Goal: Task Accomplishment & Management: Manage account settings

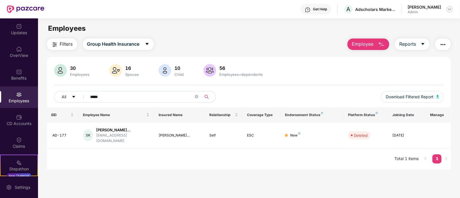
click at [450, 9] on img at bounding box center [450, 9] width 5 height 5
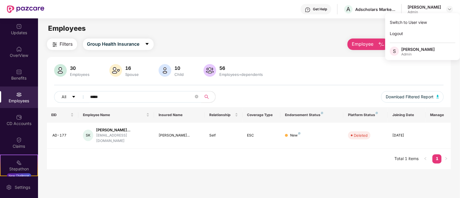
click at [416, 52] on div "Admin" at bounding box center [417, 54] width 33 height 5
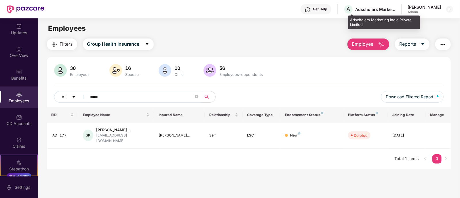
click at [366, 10] on div "Adscholars Marketing India Private Limited" at bounding box center [375, 9] width 40 height 5
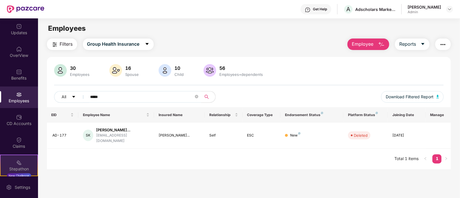
scroll to position [46, 0]
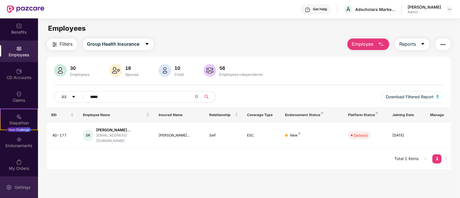
click at [14, 188] on div "Settings" at bounding box center [22, 188] width 19 height 6
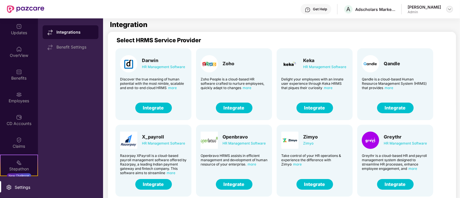
click at [450, 9] on img at bounding box center [450, 9] width 5 height 5
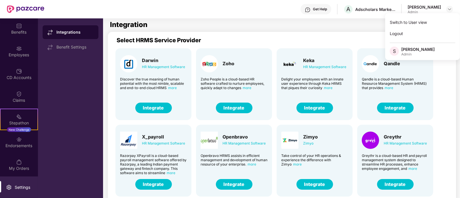
click at [27, 8] on img at bounding box center [25, 8] width 37 height 7
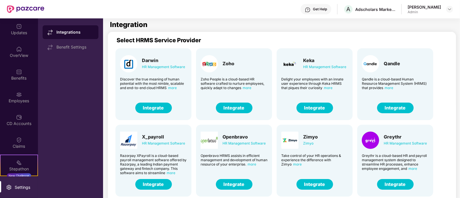
click at [32, 8] on img at bounding box center [25, 8] width 37 height 7
click at [25, 51] on div "OverView" at bounding box center [19, 52] width 38 height 22
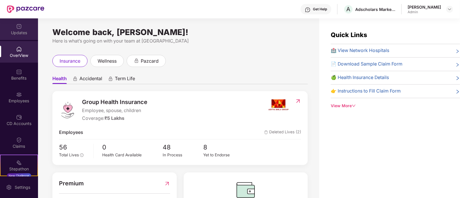
click at [18, 31] on div "Updates" at bounding box center [19, 33] width 38 height 6
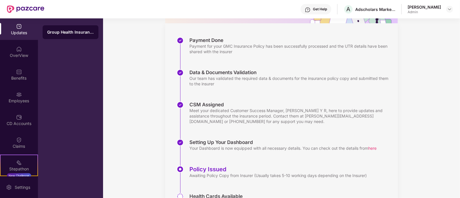
scroll to position [108, 0]
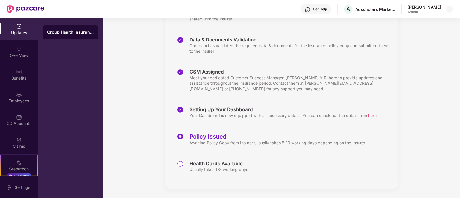
click at [290, 145] on div "Awaiting Policy Copy from Insurer (Usually takes 5-10 working days depending on…" at bounding box center [278, 142] width 177 height 5
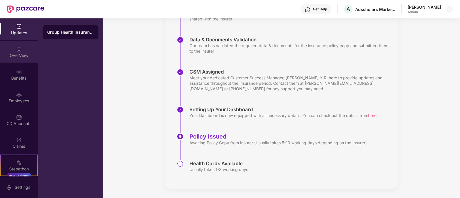
click at [27, 58] on div "OverView" at bounding box center [19, 56] width 38 height 6
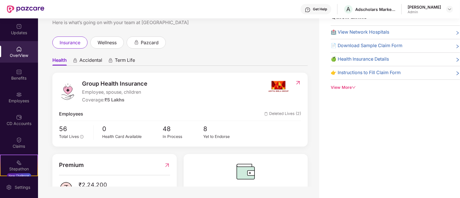
scroll to position [0, 0]
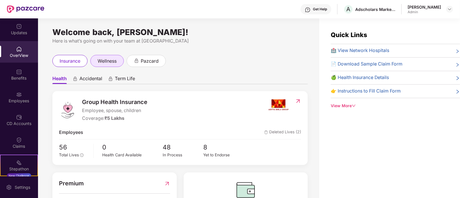
click at [109, 62] on span "wellness" at bounding box center [107, 61] width 19 height 7
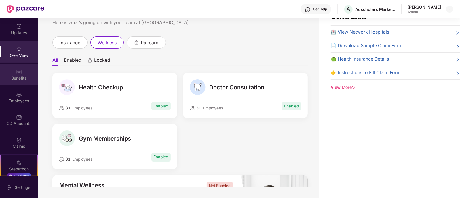
click at [12, 72] on div "Benefits" at bounding box center [19, 75] width 38 height 22
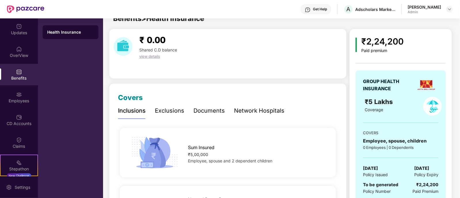
scroll to position [18, 0]
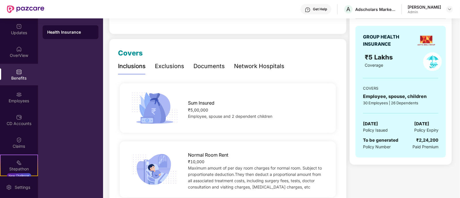
click at [168, 64] on div "Exclusions" at bounding box center [169, 66] width 29 height 9
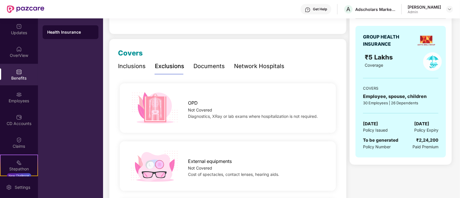
click at [209, 66] on div "Documents" at bounding box center [209, 66] width 31 height 9
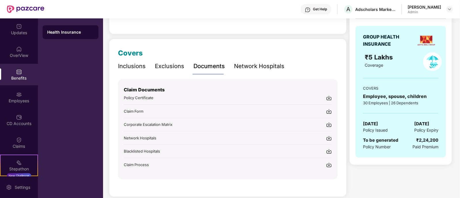
click at [242, 65] on div "Network Hospitals" at bounding box center [259, 66] width 50 height 9
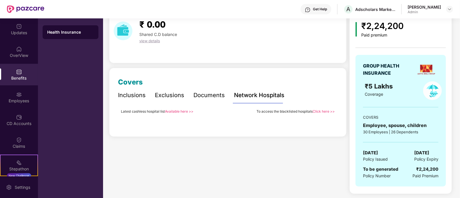
click at [185, 111] on link "Available here >>" at bounding box center [179, 111] width 29 height 4
click at [199, 92] on div "Documents" at bounding box center [209, 95] width 31 height 9
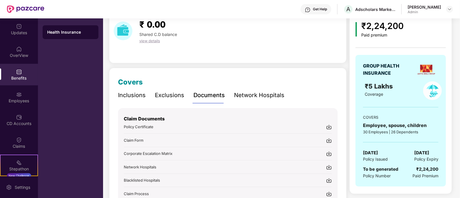
scroll to position [60, 0]
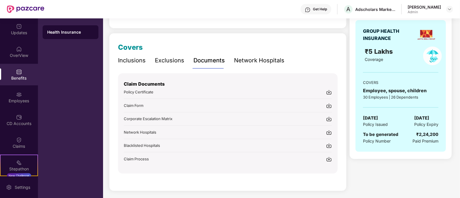
click at [143, 58] on div "Inclusions" at bounding box center [132, 60] width 28 height 9
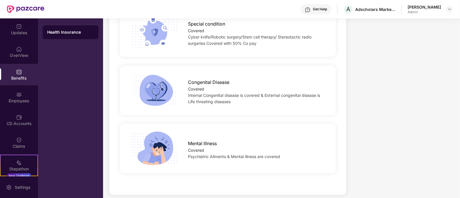
scroll to position [854, 0]
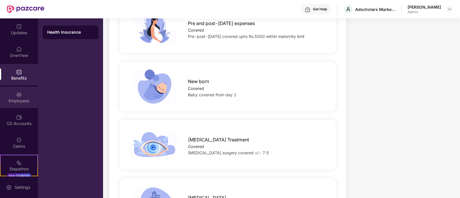
click at [17, 99] on div "Employees" at bounding box center [19, 101] width 38 height 6
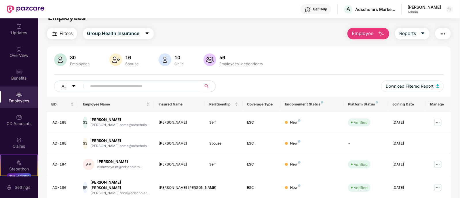
scroll to position [0, 0]
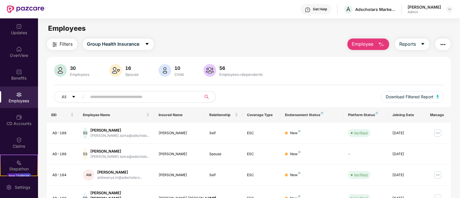
click at [376, 44] on button "Employee" at bounding box center [369, 45] width 42 height 12
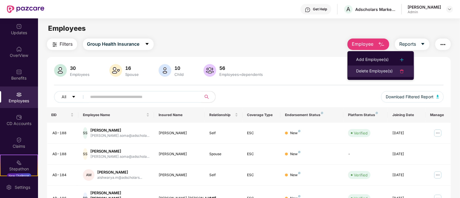
click at [386, 69] on div "Delete Employee(s)" at bounding box center [374, 71] width 37 height 7
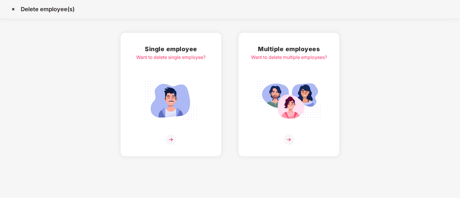
click at [173, 139] on img at bounding box center [171, 140] width 10 height 10
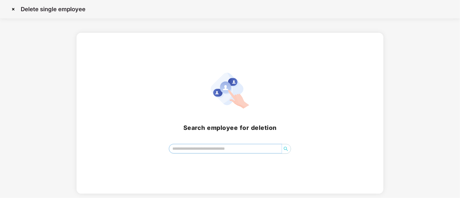
click at [261, 147] on input "search" at bounding box center [225, 149] width 112 height 9
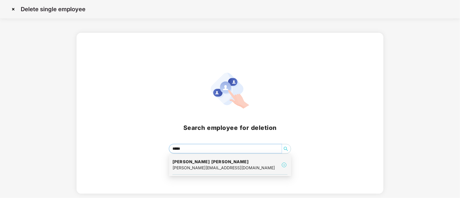
type input "*****"
click at [13, 6] on img at bounding box center [13, 9] width 9 height 9
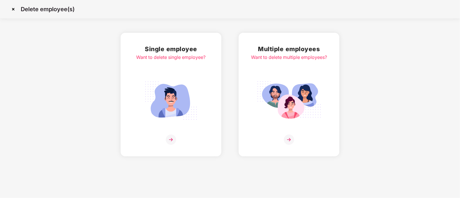
click at [13, 8] on img at bounding box center [13, 9] width 9 height 9
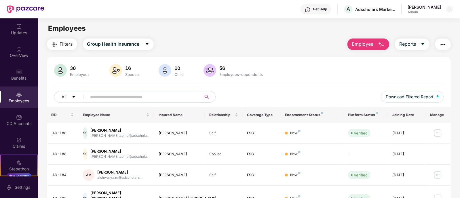
click at [356, 47] on span "Employee" at bounding box center [363, 44] width 22 height 7
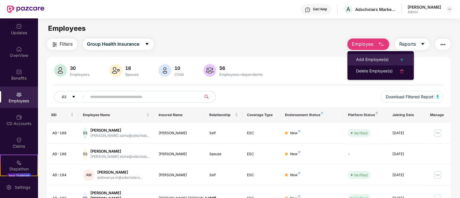
click at [371, 59] on div "Add Employee(s)" at bounding box center [372, 59] width 33 height 7
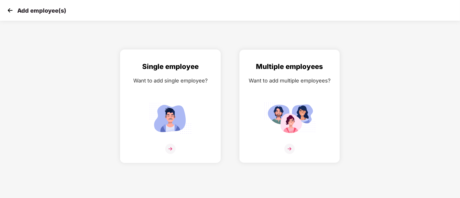
click at [172, 154] on img at bounding box center [170, 149] width 10 height 10
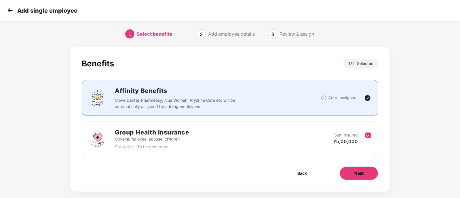
click at [357, 170] on span "Next" at bounding box center [359, 173] width 9 height 6
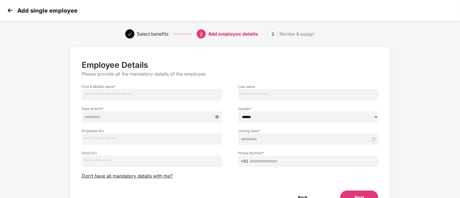
click at [142, 93] on input "text" at bounding box center [152, 95] width 140 height 12
type input "*******"
type input "*********"
type input "**********"
click at [173, 117] on input at bounding box center [148, 117] width 129 height 6
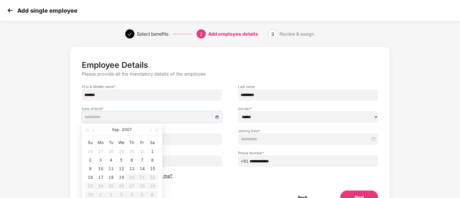
click at [279, 116] on select "****** **** ******" at bounding box center [308, 117] width 140 height 12
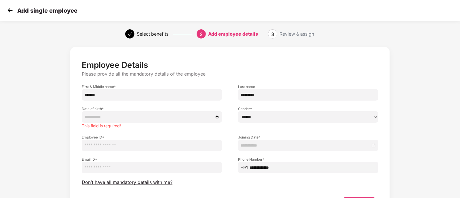
click at [193, 129] on div "Employee ID *" at bounding box center [152, 140] width 156 height 22
click at [160, 148] on input "text" at bounding box center [152, 146] width 140 height 12
click at [283, 145] on input at bounding box center [306, 146] width 130 height 6
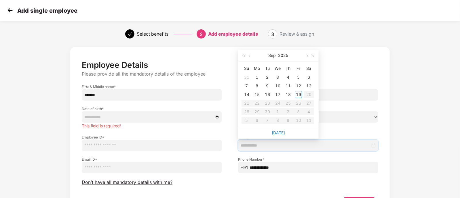
type input "**********"
click at [374, 128] on div "Gender * ****** **** ******" at bounding box center [308, 115] width 156 height 29
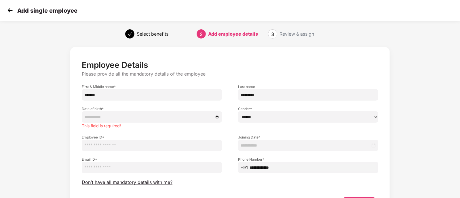
click at [102, 171] on input "email" at bounding box center [152, 168] width 140 height 12
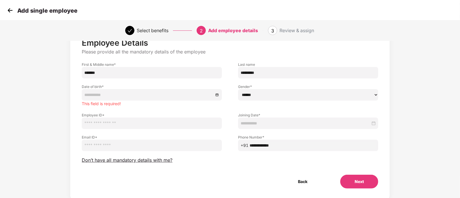
scroll to position [39, 0]
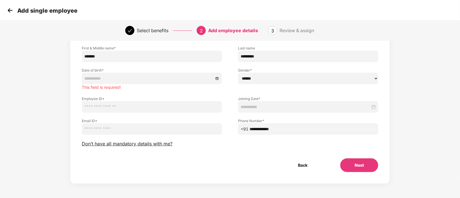
click at [10, 11] on img at bounding box center [10, 10] width 9 height 9
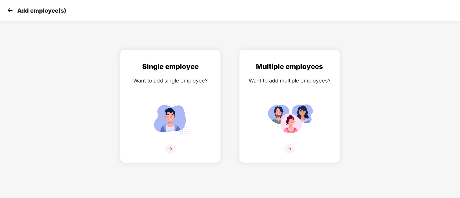
click at [10, 11] on img at bounding box center [10, 10] width 9 height 9
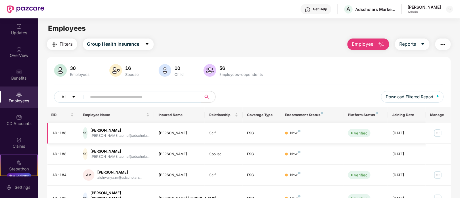
scroll to position [36, 0]
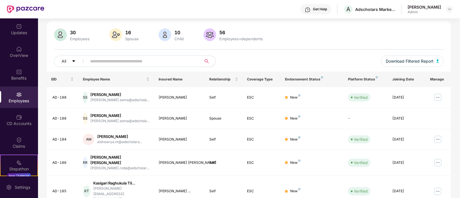
click at [135, 64] on input "text" at bounding box center [141, 61] width 103 height 9
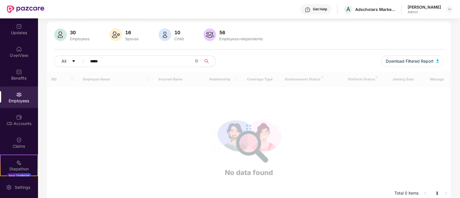
scroll to position [29, 0]
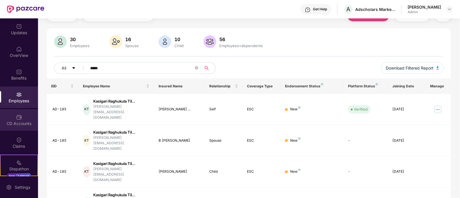
type input "*****"
click at [26, 124] on div "CD Accounts" at bounding box center [19, 124] width 38 height 6
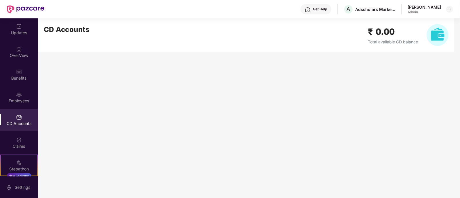
click at [390, 33] on h2 "₹ 0.00" at bounding box center [393, 32] width 50 height 14
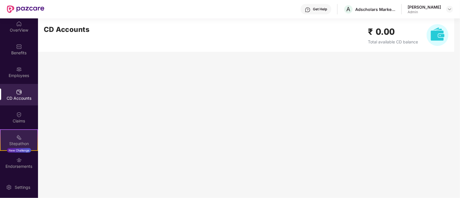
scroll to position [36, 0]
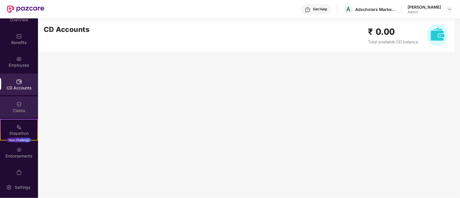
click at [25, 108] on div "Claims" at bounding box center [19, 111] width 38 height 6
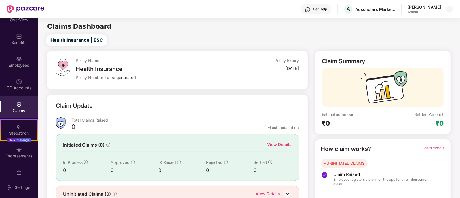
scroll to position [27, 0]
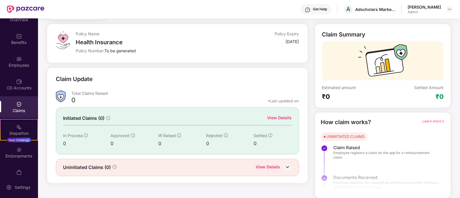
click at [286, 166] on img at bounding box center [287, 167] width 9 height 9
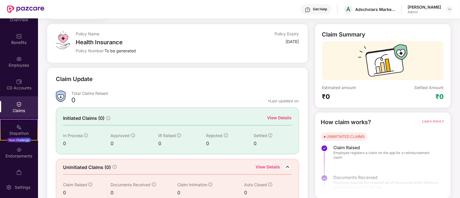
scroll to position [36, 0]
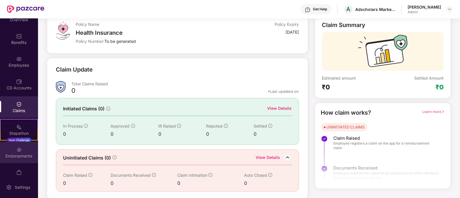
click at [23, 154] on div "Endorsements" at bounding box center [19, 157] width 38 height 6
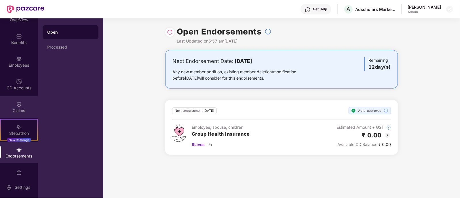
click at [27, 109] on div "Claims" at bounding box center [19, 111] width 38 height 6
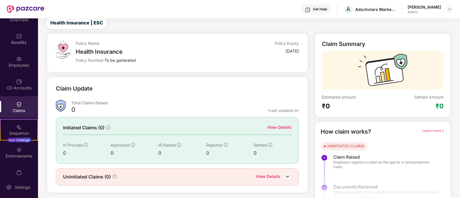
scroll to position [27, 0]
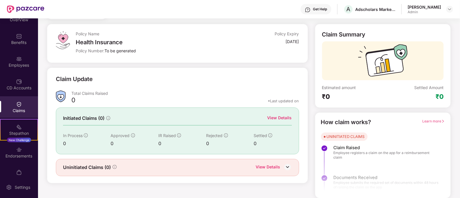
click at [433, 120] on span "Learn more" at bounding box center [434, 121] width 22 height 4
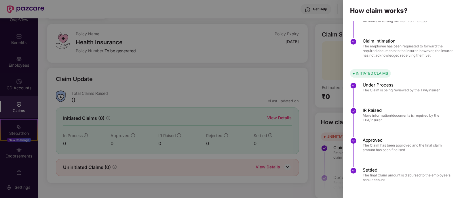
scroll to position [0, 0]
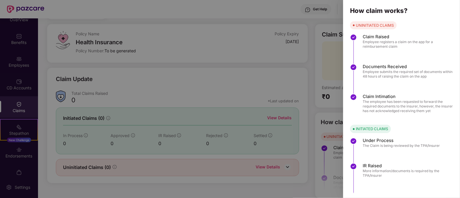
click at [312, 127] on div at bounding box center [230, 99] width 460 height 198
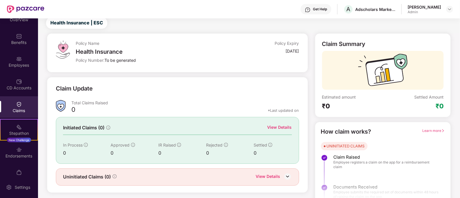
scroll to position [27, 0]
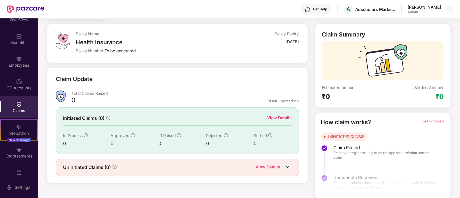
click at [429, 119] on div "Learn more" at bounding box center [434, 122] width 22 height 9
click at [427, 121] on span "Learn more" at bounding box center [434, 121] width 22 height 4
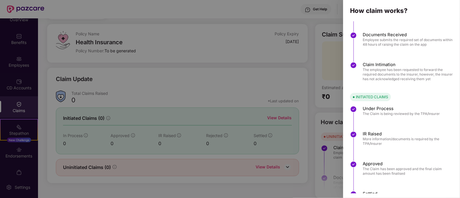
scroll to position [56, 0]
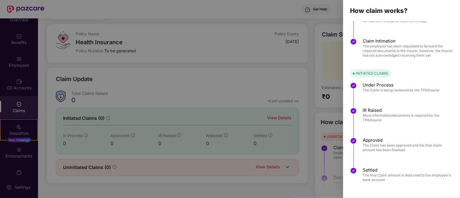
click at [198, 100] on div at bounding box center [230, 99] width 460 height 198
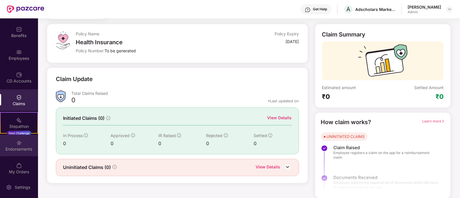
scroll to position [46, 0]
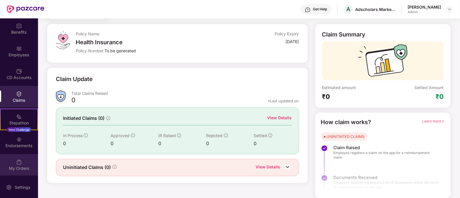
click at [19, 164] on img at bounding box center [19, 163] width 6 height 6
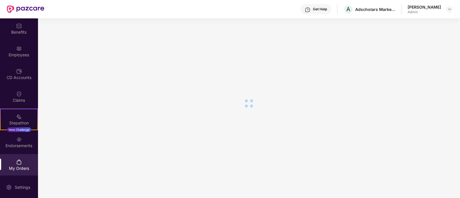
scroll to position [27, 0]
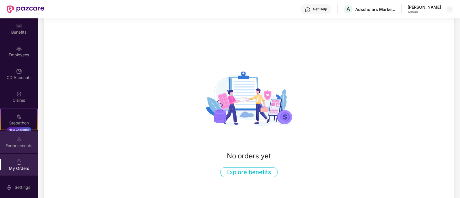
click at [17, 145] on div "Endorsements" at bounding box center [19, 146] width 38 height 6
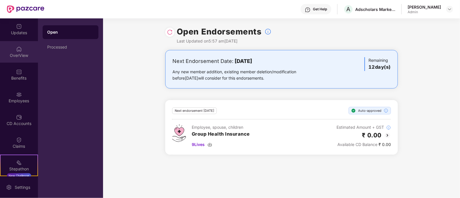
click at [24, 51] on div "OverView" at bounding box center [19, 52] width 38 height 22
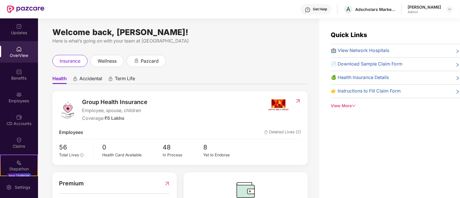
click at [393, 65] on span "📄 Download Sample Claim Form" at bounding box center [367, 64] width 72 height 7
click at [354, 104] on icon "down" at bounding box center [354, 106] width 4 height 4
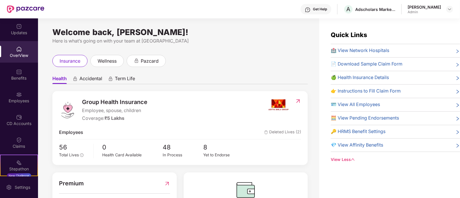
click at [372, 115] on span "🧮 View Pending Endorsements" at bounding box center [365, 118] width 68 height 7
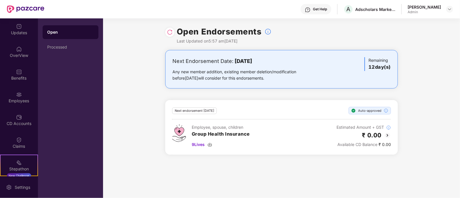
drag, startPoint x: 182, startPoint y: 74, endPoint x: 292, endPoint y: 77, distance: 110.3
click at [292, 77] on div "Any new member addition, existing member deletion/modification before 01 Octobe…" at bounding box center [244, 75] width 142 height 13
click at [388, 136] on img at bounding box center [387, 135] width 7 height 7
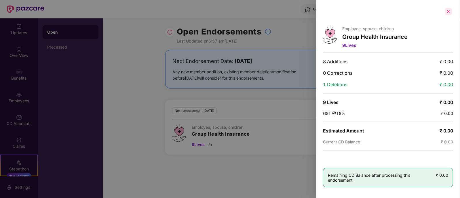
click at [449, 12] on div at bounding box center [448, 11] width 9 height 9
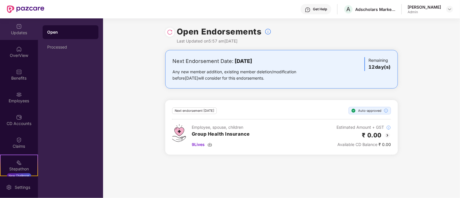
click at [17, 31] on div "Updates" at bounding box center [19, 33] width 38 height 6
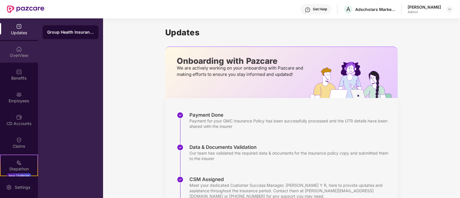
click at [16, 44] on div "OverView" at bounding box center [19, 52] width 38 height 22
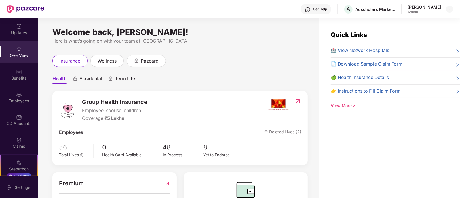
click at [21, 56] on div "OverView" at bounding box center [19, 56] width 38 height 6
click at [20, 53] on div "OverView" at bounding box center [19, 56] width 38 height 6
click at [7, 100] on div "Employees" at bounding box center [19, 101] width 38 height 6
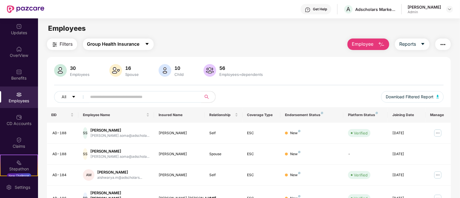
click at [131, 45] on span "Group Health Insurance" at bounding box center [113, 44] width 52 height 7
click at [181, 49] on div "Filters Group Health Insurance Employee Reports" at bounding box center [249, 45] width 404 height 12
click at [315, 6] on div "Get Help" at bounding box center [316, 9] width 31 height 10
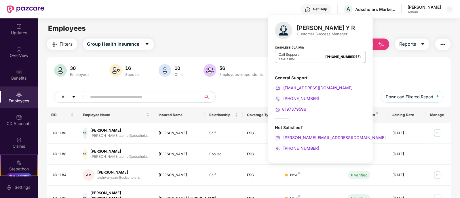
click at [213, 41] on div "Filters Group Health Insurance Employee Reports" at bounding box center [249, 45] width 404 height 12
